Goal: Check status

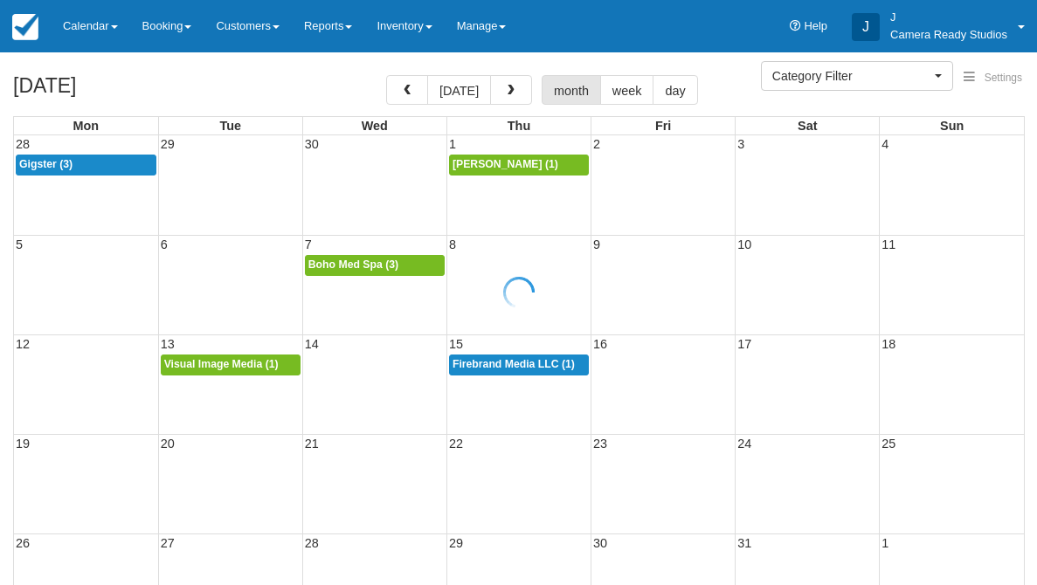
select select
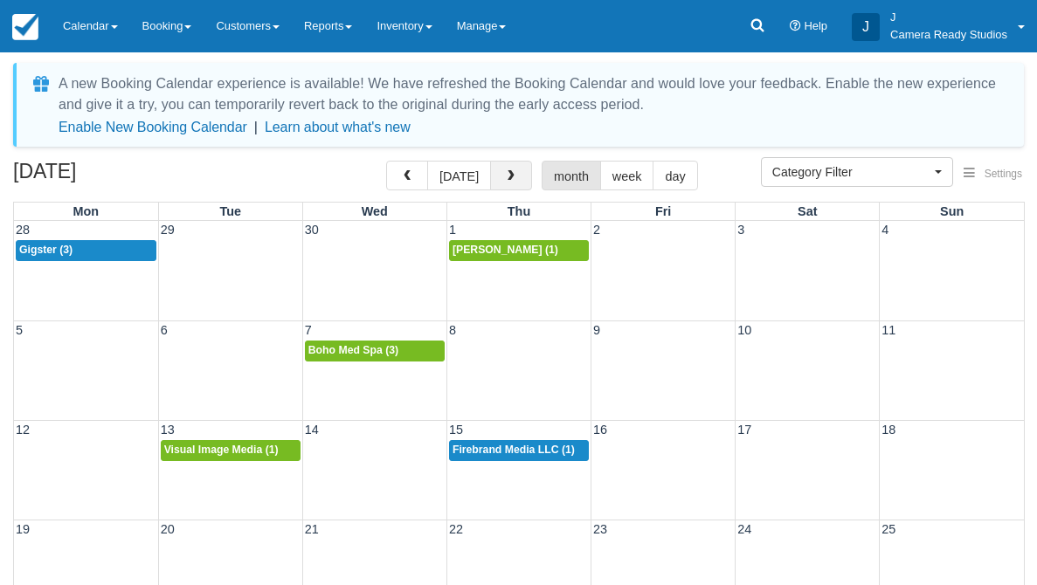
click at [501, 168] on button "button" at bounding box center [511, 176] width 42 height 30
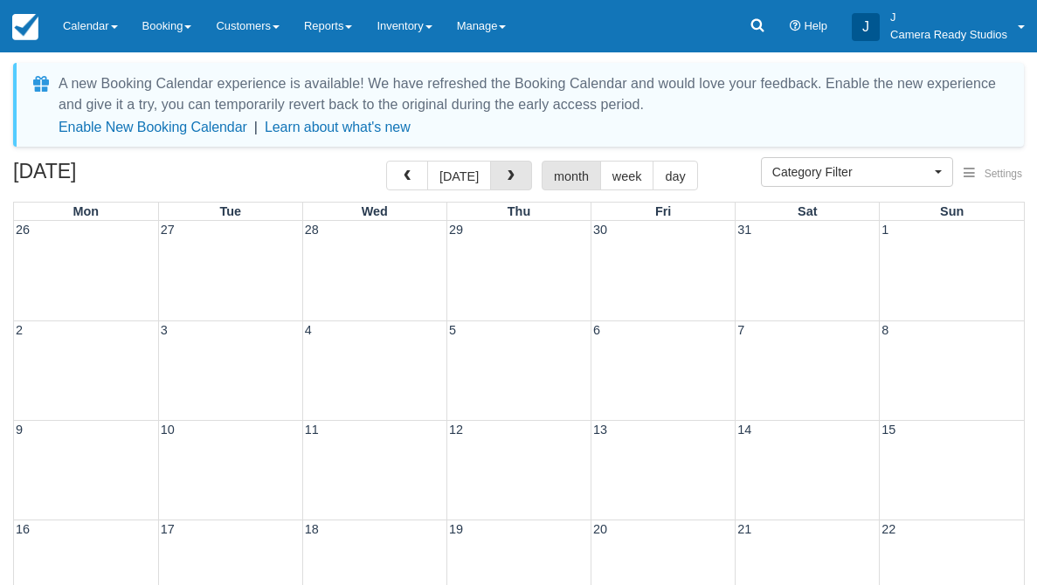
click at [501, 168] on button "button" at bounding box center [511, 176] width 42 height 30
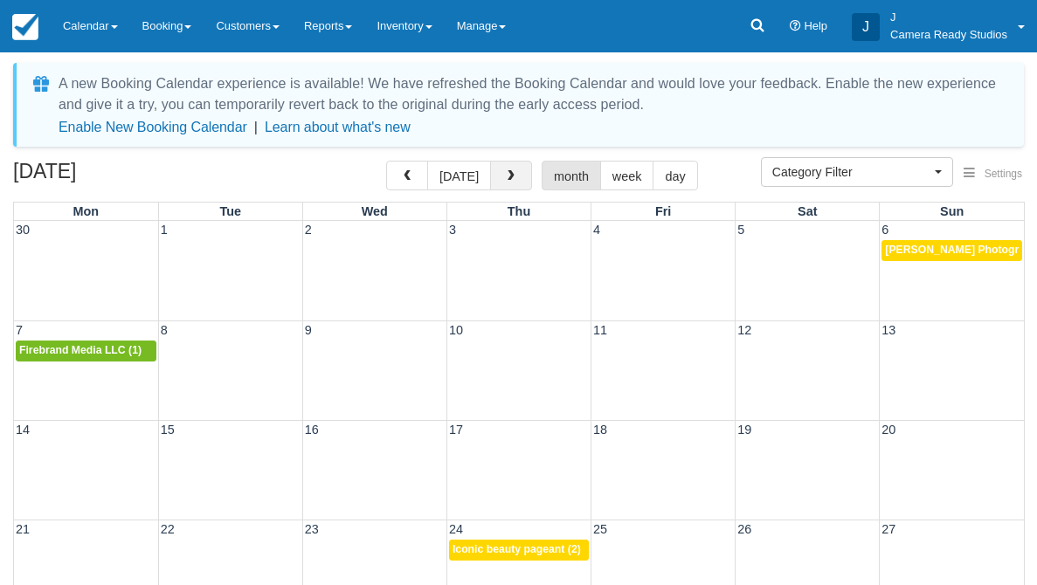
click at [499, 169] on button "button" at bounding box center [511, 176] width 42 height 30
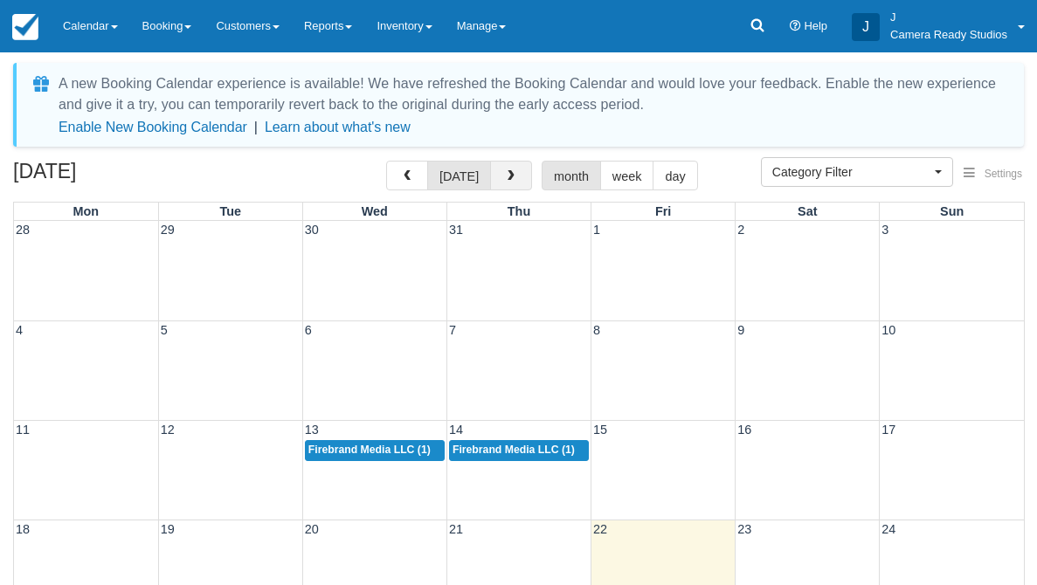
click at [494, 175] on button "button" at bounding box center [511, 176] width 42 height 30
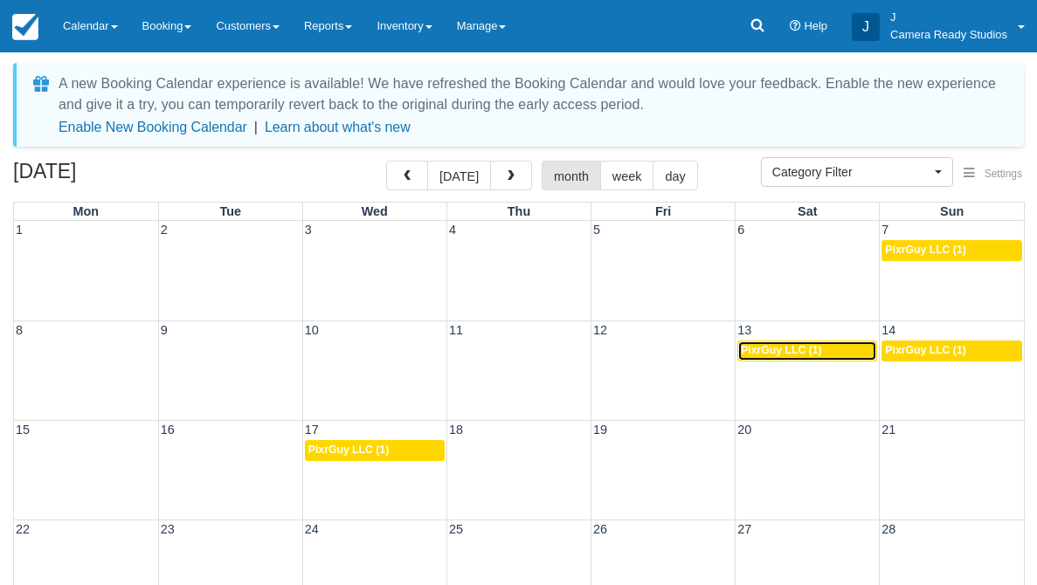
click at [824, 347] on div "9a PixrGuy LLC (1)" at bounding box center [807, 351] width 133 height 14
select select
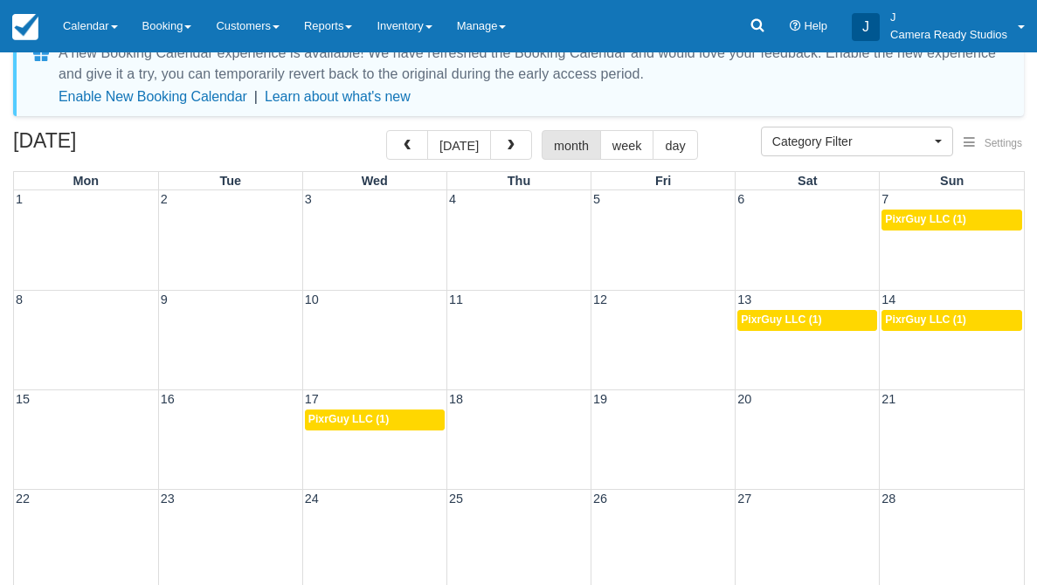
scroll to position [34, 0]
